Goal: Task Accomplishment & Management: Manage account settings

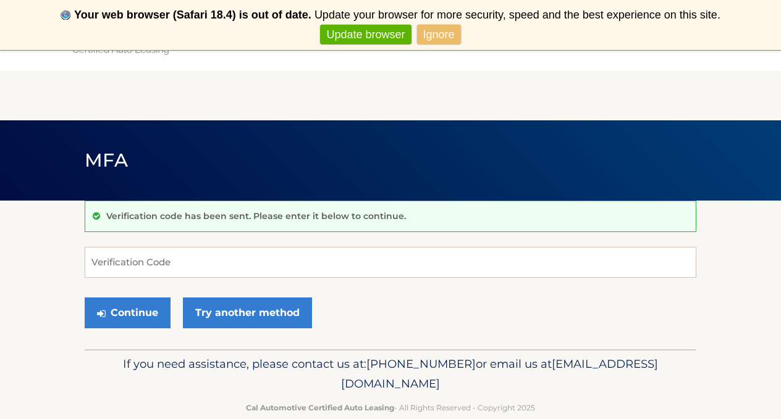
click at [435, 35] on link "Ignore" at bounding box center [439, 35] width 44 height 20
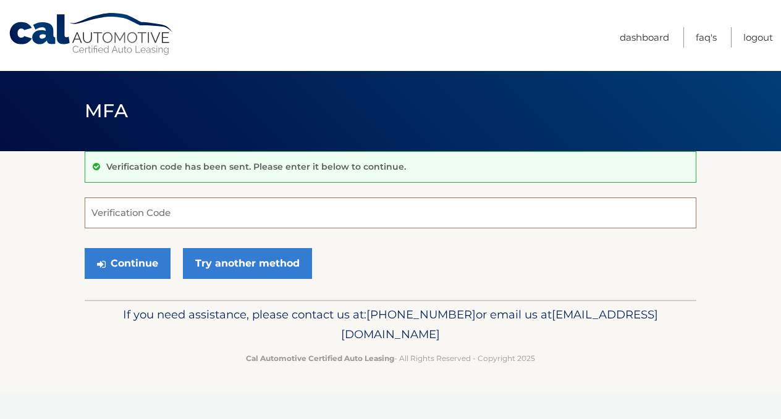
click at [105, 224] on input "Verification Code" at bounding box center [390, 213] width 611 height 31
type input "661125"
click at [127, 263] on button "Continue" at bounding box center [128, 263] width 86 height 31
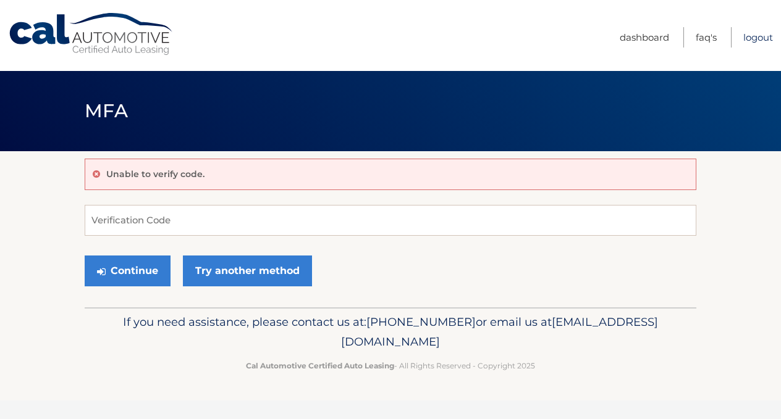
click at [760, 33] on link "Logout" at bounding box center [758, 37] width 30 height 20
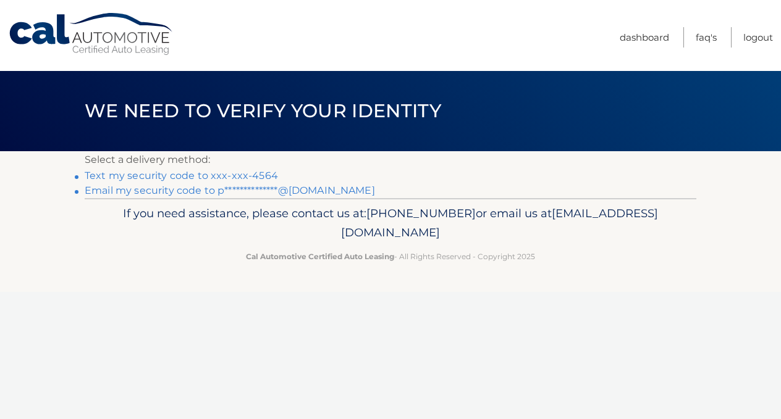
click at [212, 172] on link "Text my security code to xxx-xxx-4564" at bounding box center [181, 176] width 193 height 12
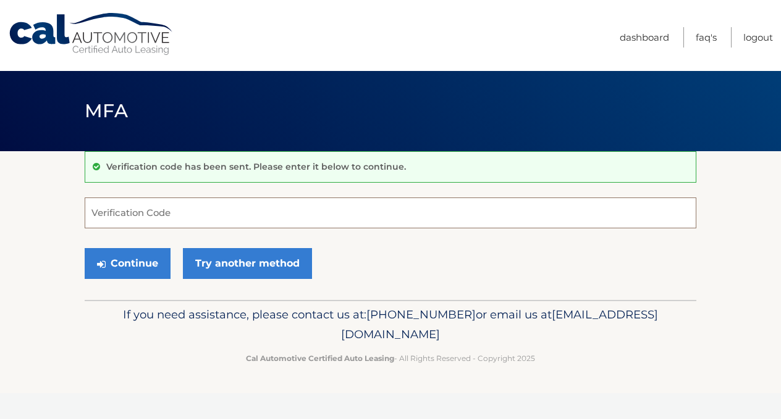
click at [203, 205] on input "Verification Code" at bounding box center [390, 213] width 611 height 31
type input "908867"
click at [127, 263] on button "Continue" at bounding box center [128, 263] width 86 height 31
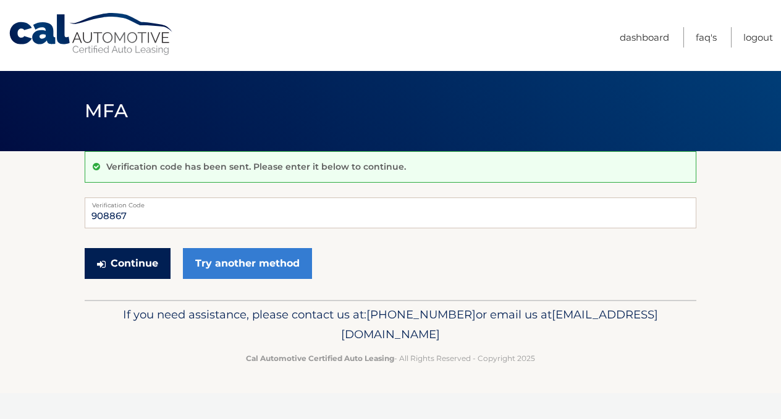
click at [138, 260] on button "Continue" at bounding box center [128, 263] width 86 height 31
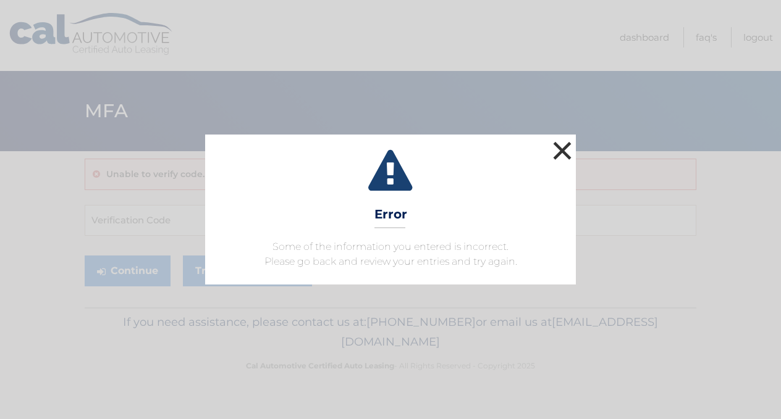
click at [568, 148] on button "×" at bounding box center [562, 150] width 25 height 25
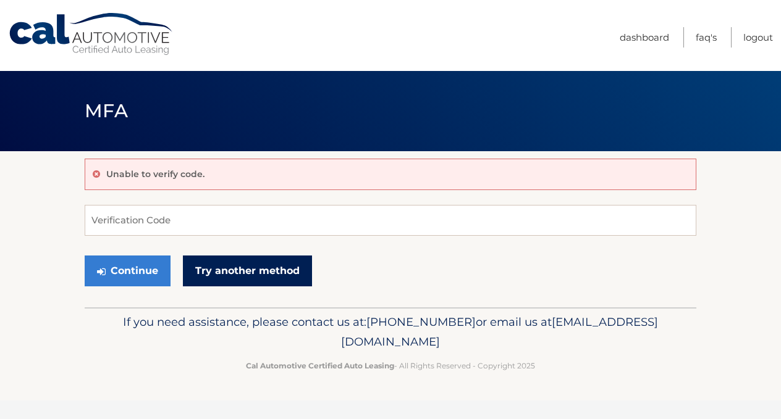
click at [245, 267] on link "Try another method" at bounding box center [247, 271] width 129 height 31
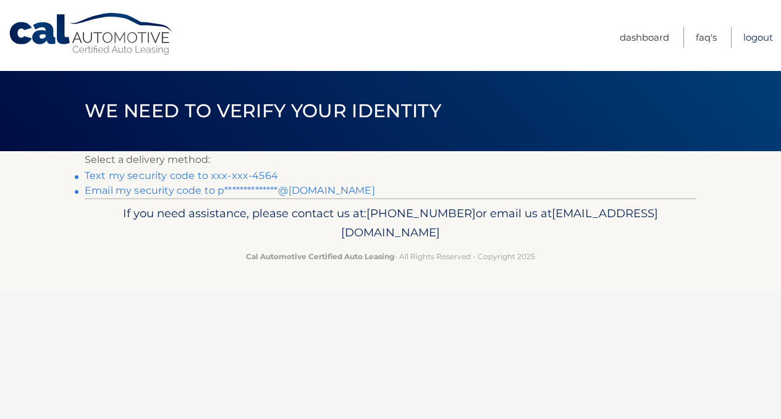
click at [763, 32] on link "Logout" at bounding box center [758, 37] width 30 height 20
